Goal: Find specific page/section: Find specific page/section

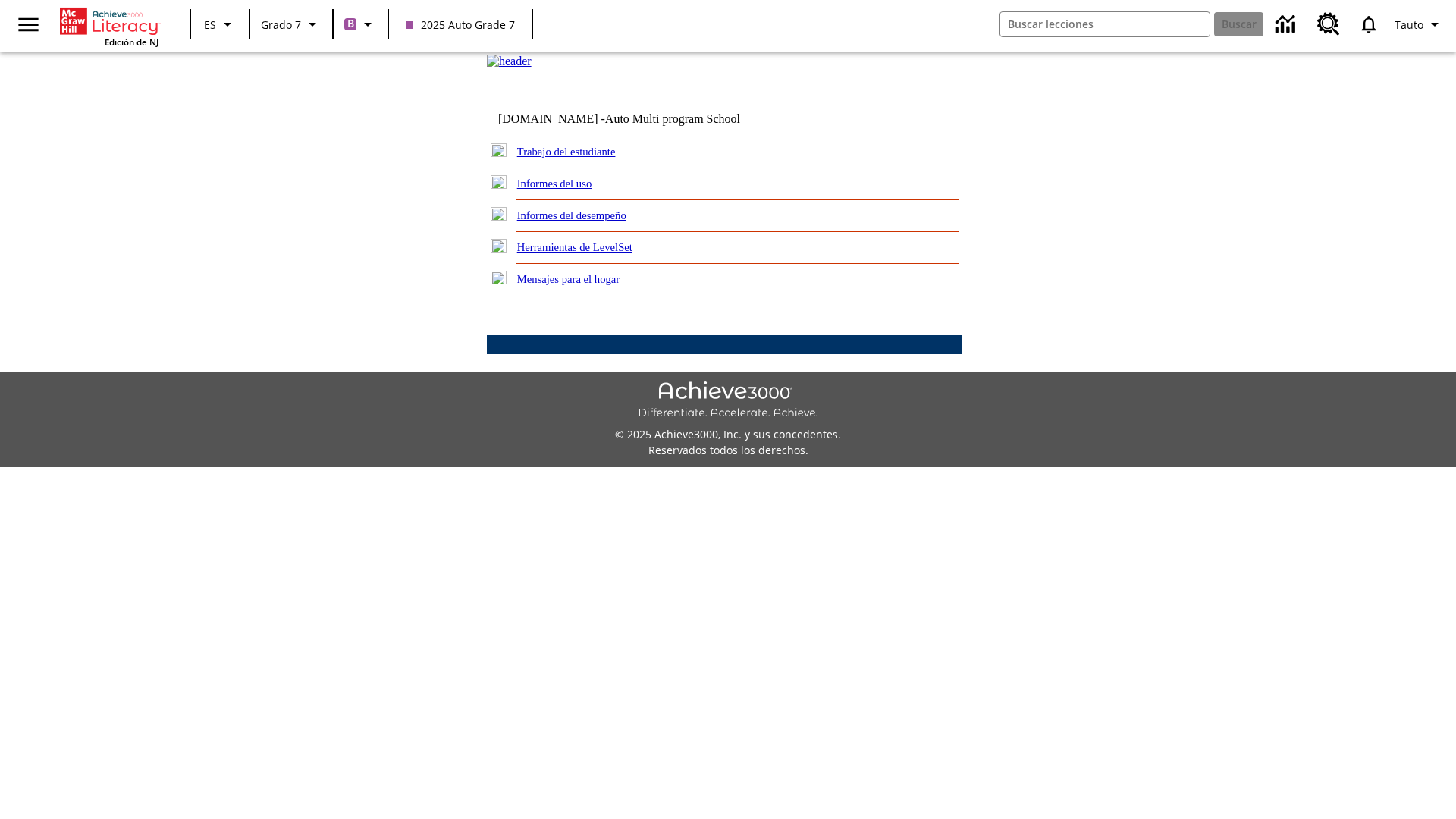
click at [584, 158] on link "Trabajo del estudiante" at bounding box center [566, 152] width 98 height 12
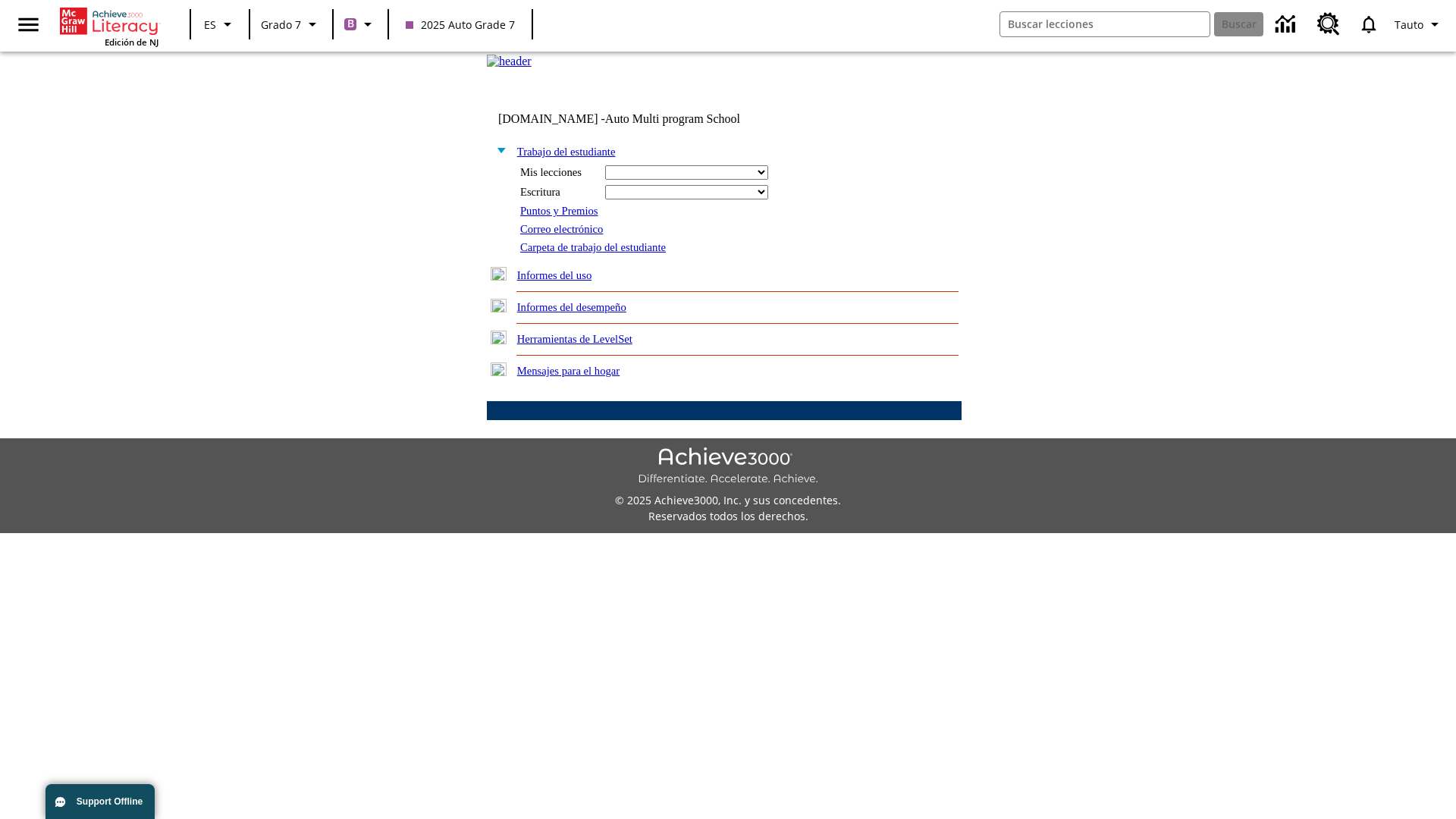
click at [567, 235] on link "Correo electrónico" at bounding box center [561, 229] width 83 height 12
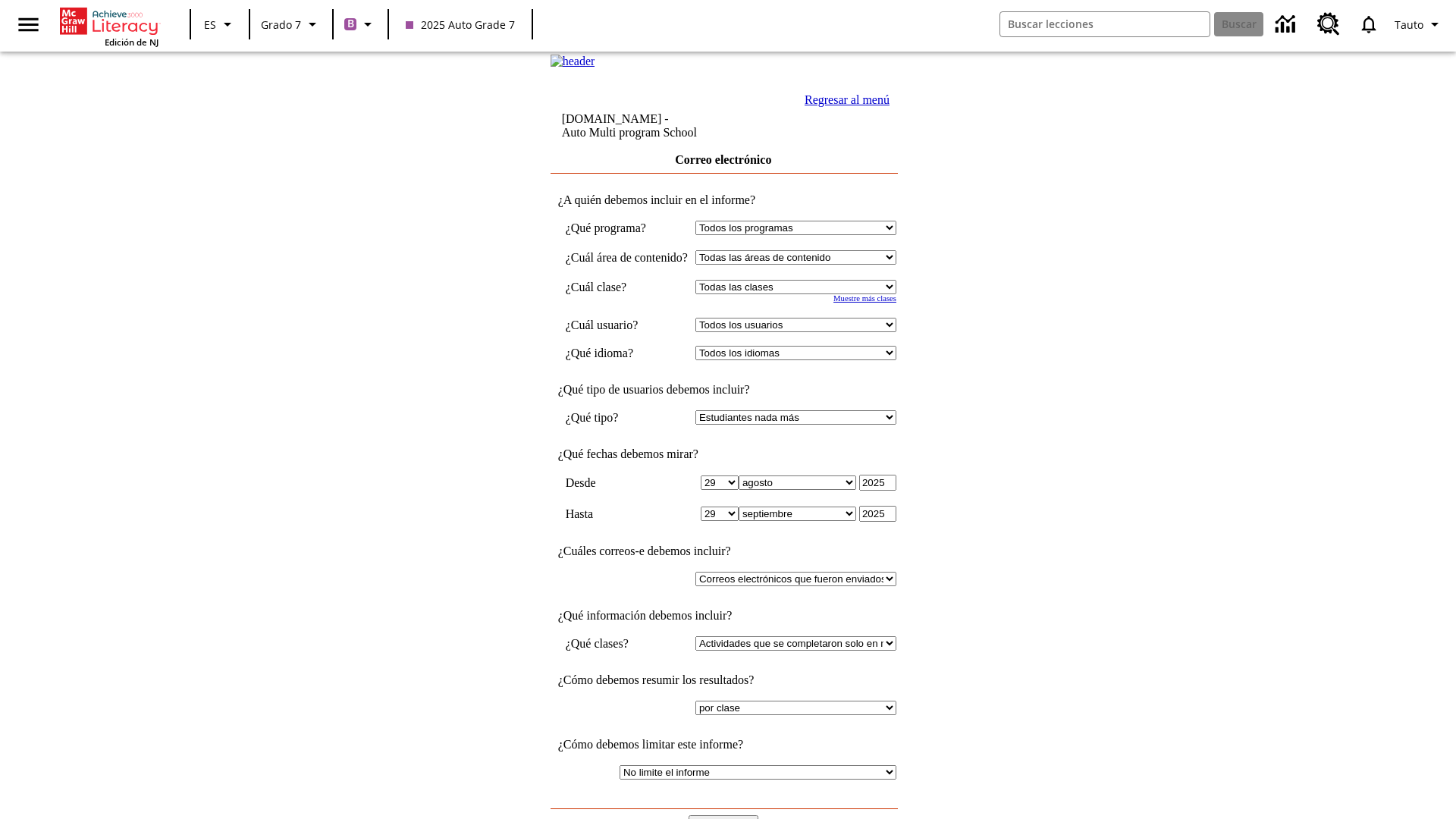
click at [725, 815] on input "Ver Informe" at bounding box center [723, 823] width 69 height 16
